Goal: Task Accomplishment & Management: Use online tool/utility

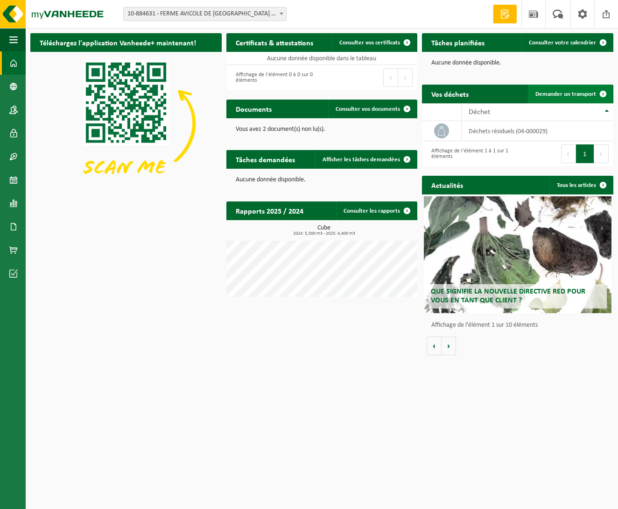
click at [559, 96] on span "Demander un transport" at bounding box center [566, 94] width 61 height 6
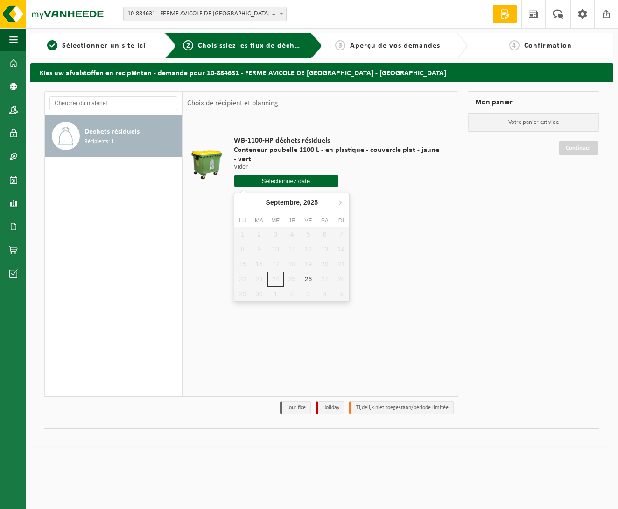
click at [304, 181] on input "text" at bounding box center [286, 181] width 104 height 12
click at [313, 276] on div "26" at bounding box center [308, 278] width 16 height 15
type input "à partir de [DATE]"
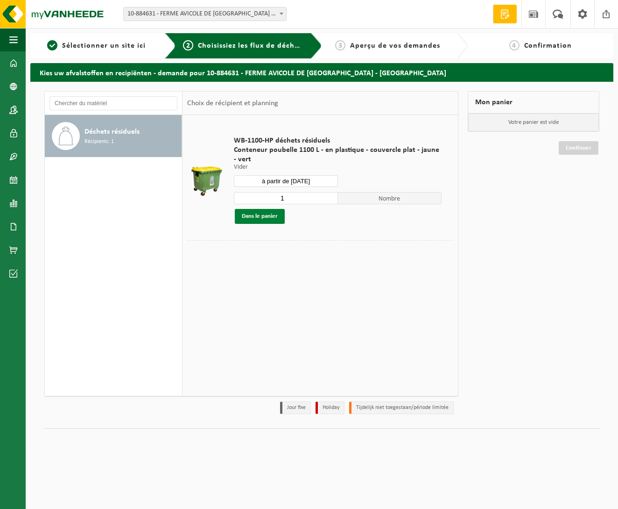
click at [275, 219] on button "Dans le panier" at bounding box center [260, 216] width 50 height 15
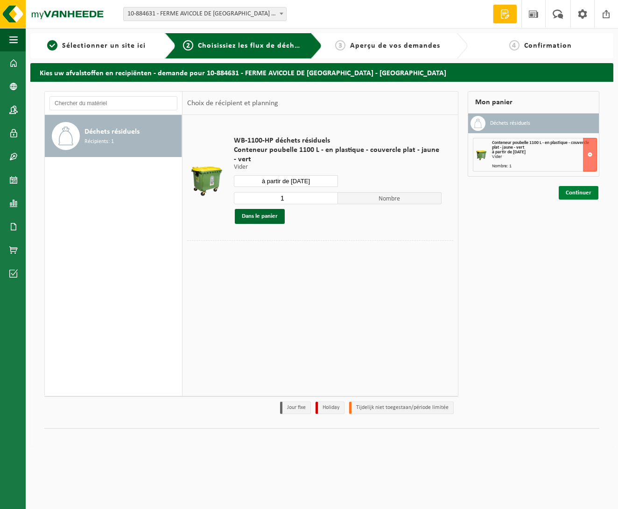
click at [586, 194] on link "Continuer" at bounding box center [579, 193] width 40 height 14
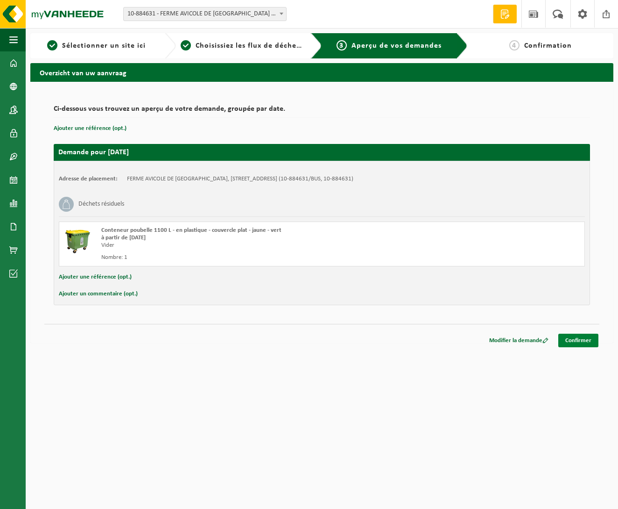
click at [587, 343] on link "Confirmer" at bounding box center [579, 340] width 40 height 14
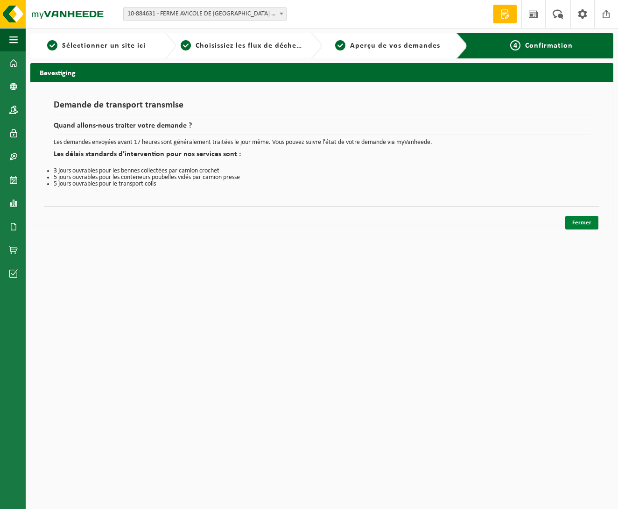
click at [580, 223] on link "Fermer" at bounding box center [582, 223] width 33 height 14
